Goal: Task Accomplishment & Management: Manage account settings

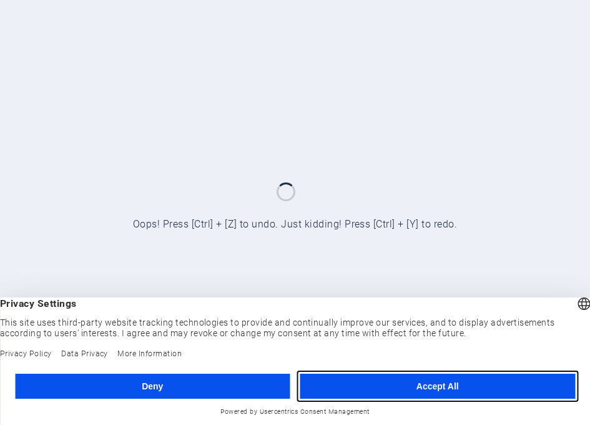
click at [449, 384] on button "Accept All" at bounding box center [437, 385] width 275 height 25
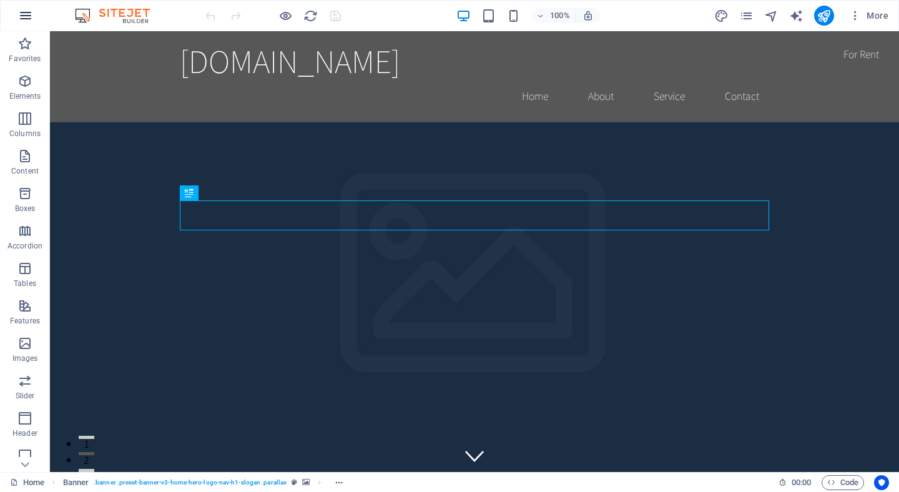
click at [29, 19] on icon "button" at bounding box center [25, 15] width 15 height 15
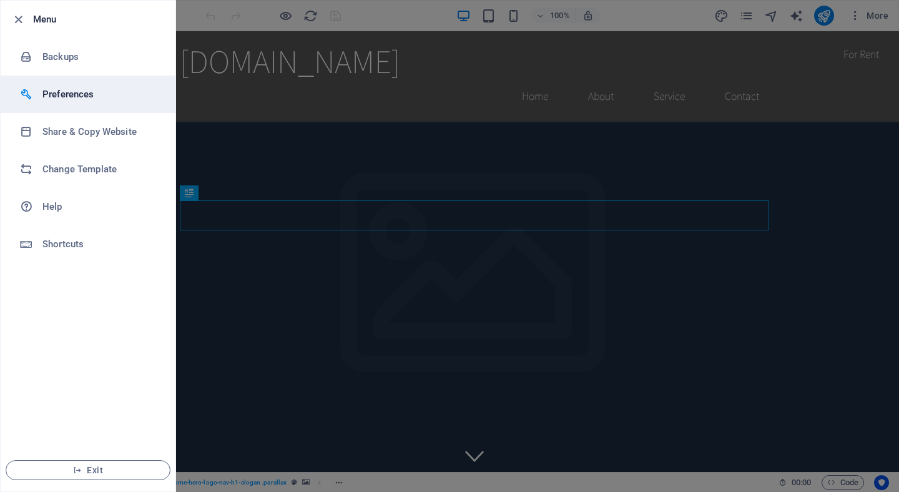
click at [61, 92] on h6 "Preferences" at bounding box center [100, 94] width 116 height 15
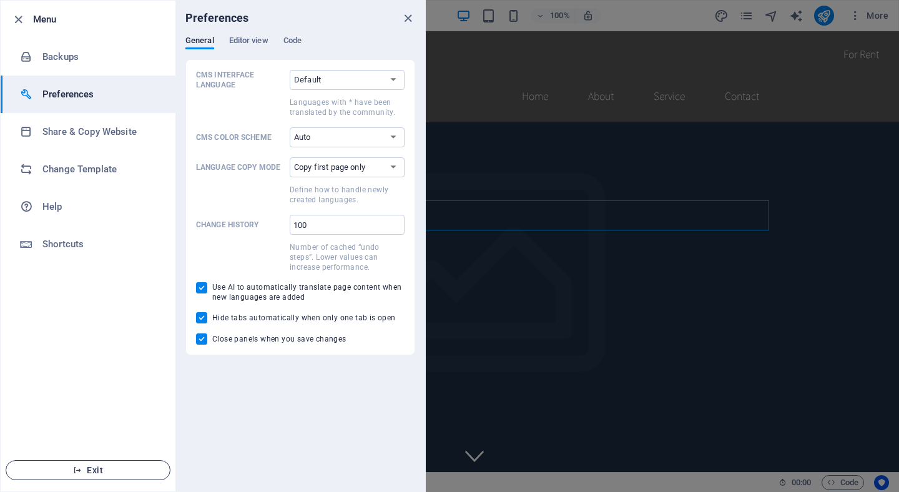
click at [85, 424] on span "Exit" at bounding box center [88, 470] width 144 height 10
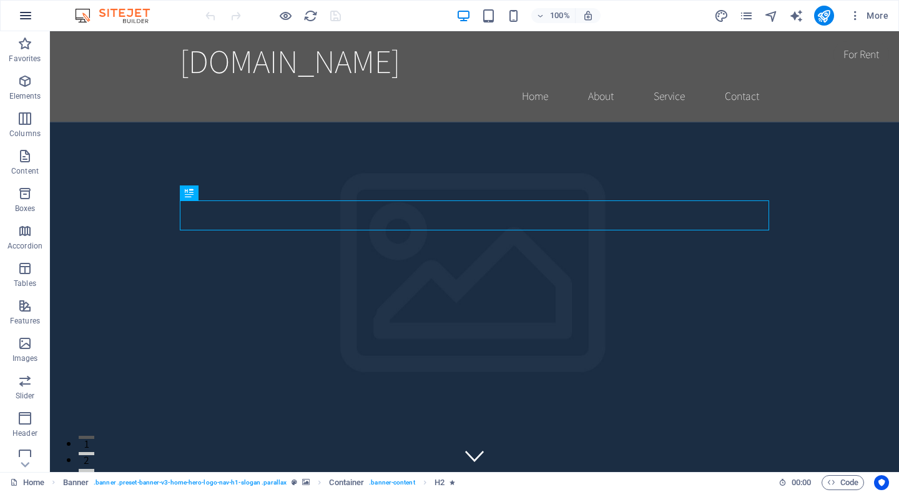
click at [24, 18] on icon "button" at bounding box center [25, 15] width 15 height 15
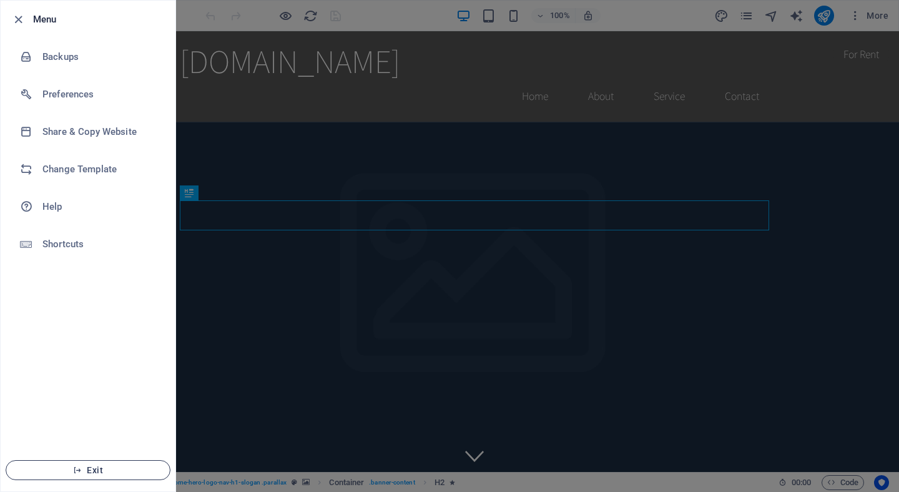
click at [87, 467] on span "Exit" at bounding box center [88, 470] width 144 height 10
